Goal: Information Seeking & Learning: Learn about a topic

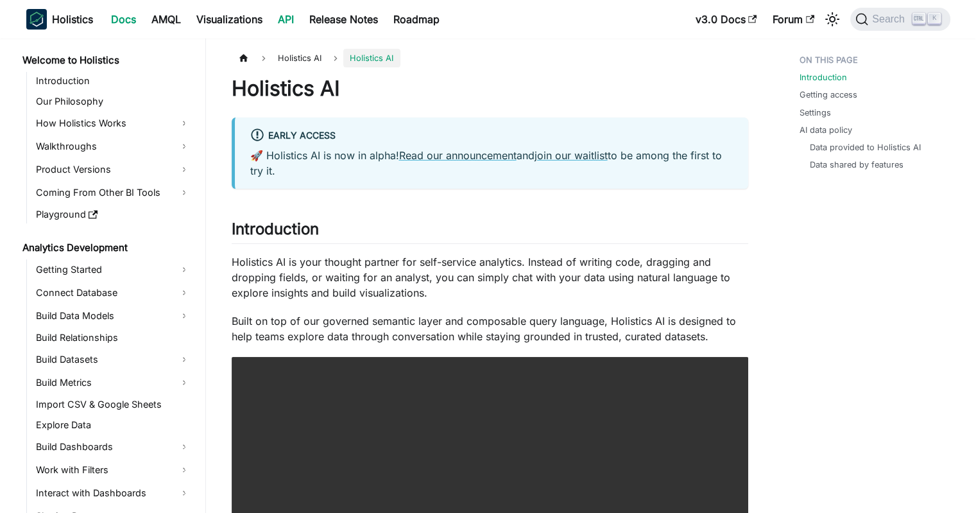
click at [295, 21] on link "API" at bounding box center [285, 19] width 31 height 21
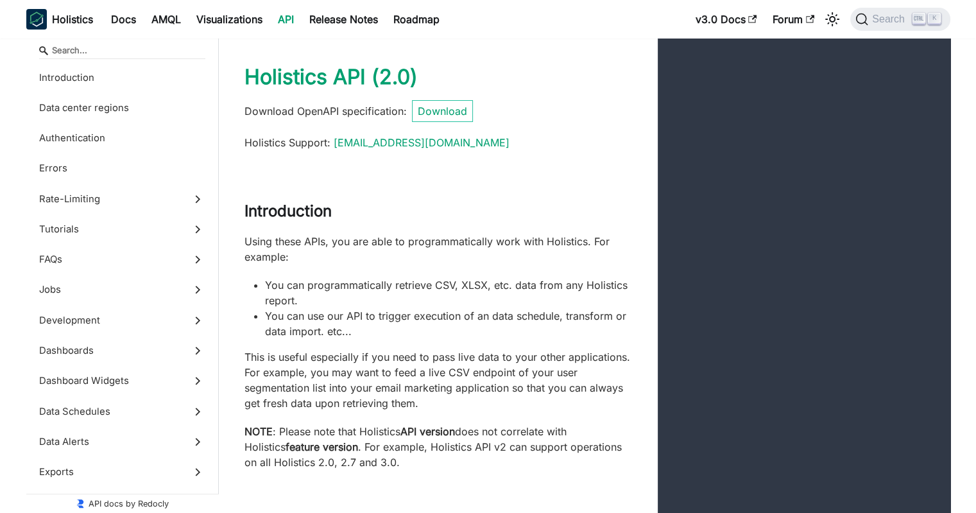
click at [407, 230] on div "Introduction" at bounding box center [438, 218] width 439 height 32
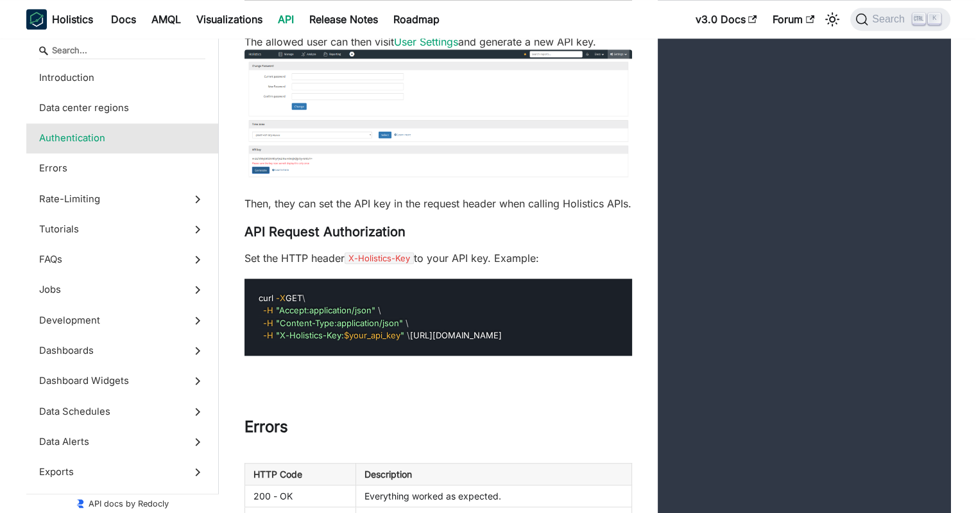
scroll to position [257, 0]
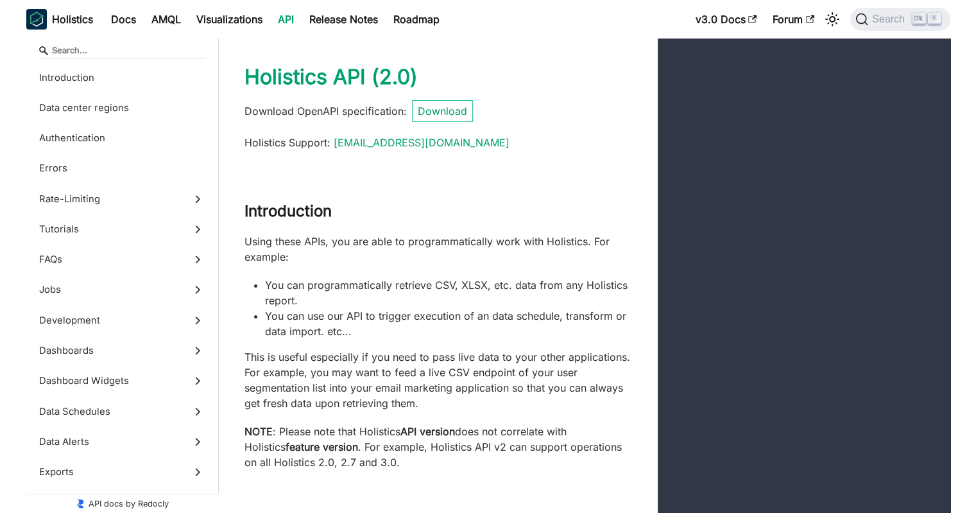
scroll to position [513, 0]
